Goal: Transaction & Acquisition: Purchase product/service

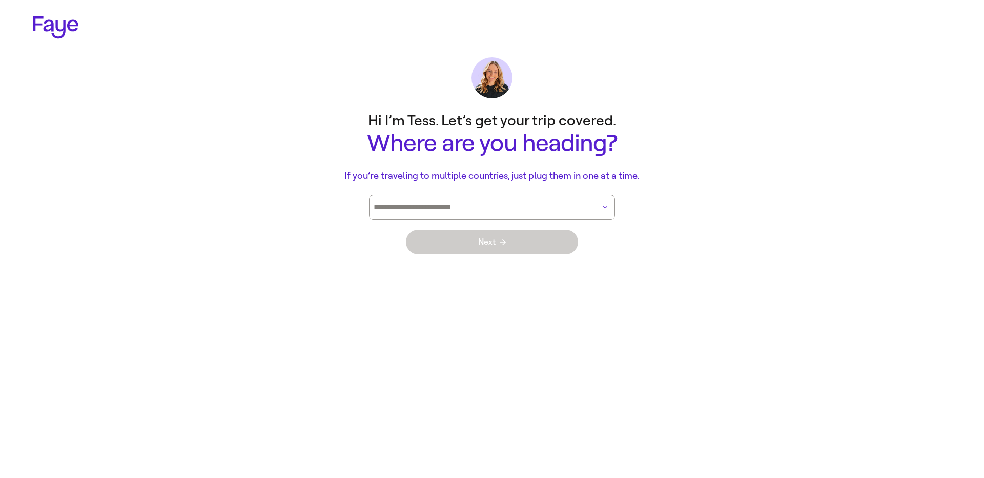
click at [431, 212] on div at bounding box center [492, 207] width 246 height 25
click at [294, 119] on p "Hi I’m Tess. Let’s get your trip covered." at bounding box center [492, 121] width 410 height 20
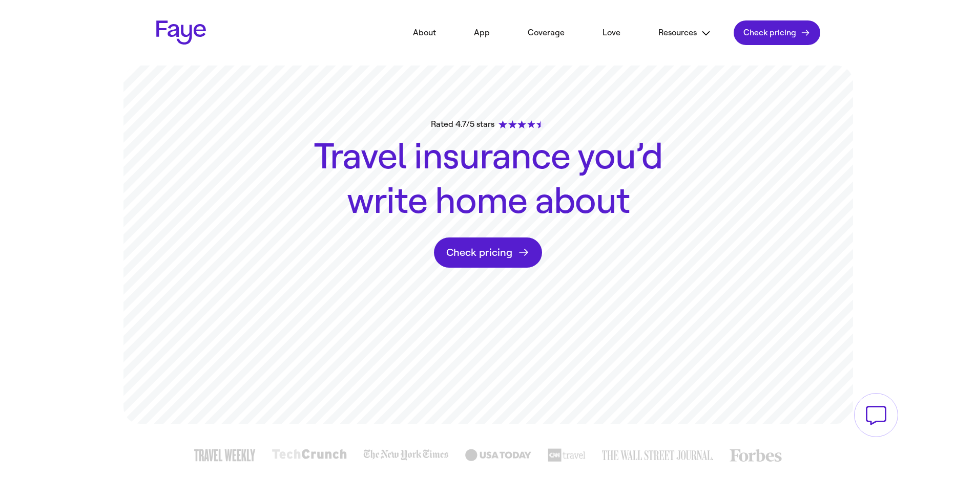
click at [801, 29] on link "Check pricing" at bounding box center [777, 32] width 86 height 25
click at [800, 29] on link "Check pricing" at bounding box center [777, 32] width 86 height 25
click at [791, 28] on link "Check pricing" at bounding box center [777, 32] width 86 height 25
click at [794, 34] on link "Check pricing" at bounding box center [777, 32] width 86 height 25
click at [790, 45] on header "2.32.0 About App Coverage Love Resources FAQs Partners Blog In the news Contact…" at bounding box center [488, 33] width 738 height 66
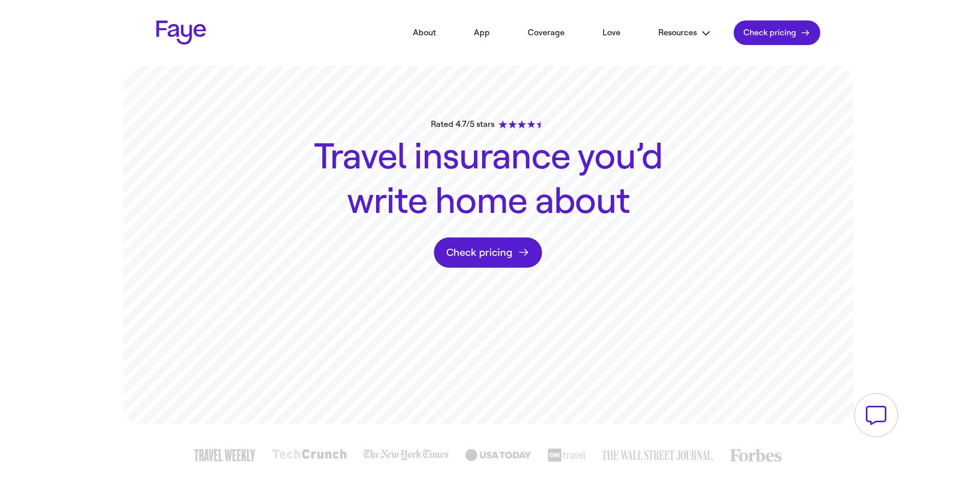
click at [787, 38] on link "Check pricing" at bounding box center [777, 32] width 86 height 25
click at [782, 39] on link "Check pricing" at bounding box center [777, 32] width 86 height 25
click at [781, 39] on link "Check pricing" at bounding box center [777, 32] width 86 height 25
